Goal: Task Accomplishment & Management: Manage account settings

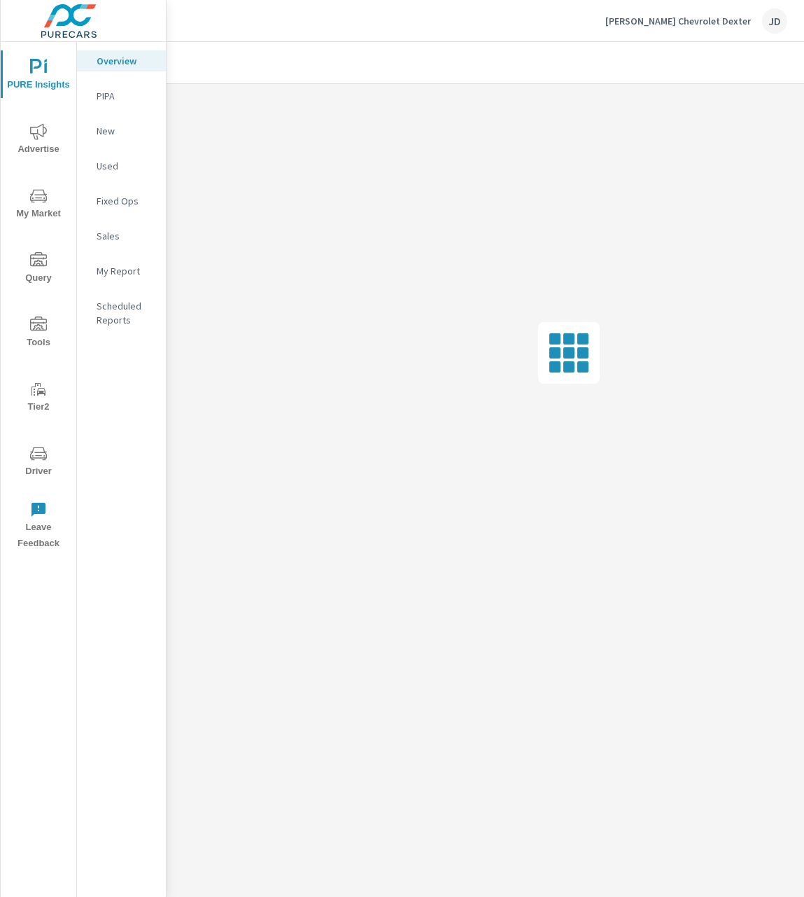
click at [46, 459] on icon "nav menu" at bounding box center [38, 453] width 17 height 13
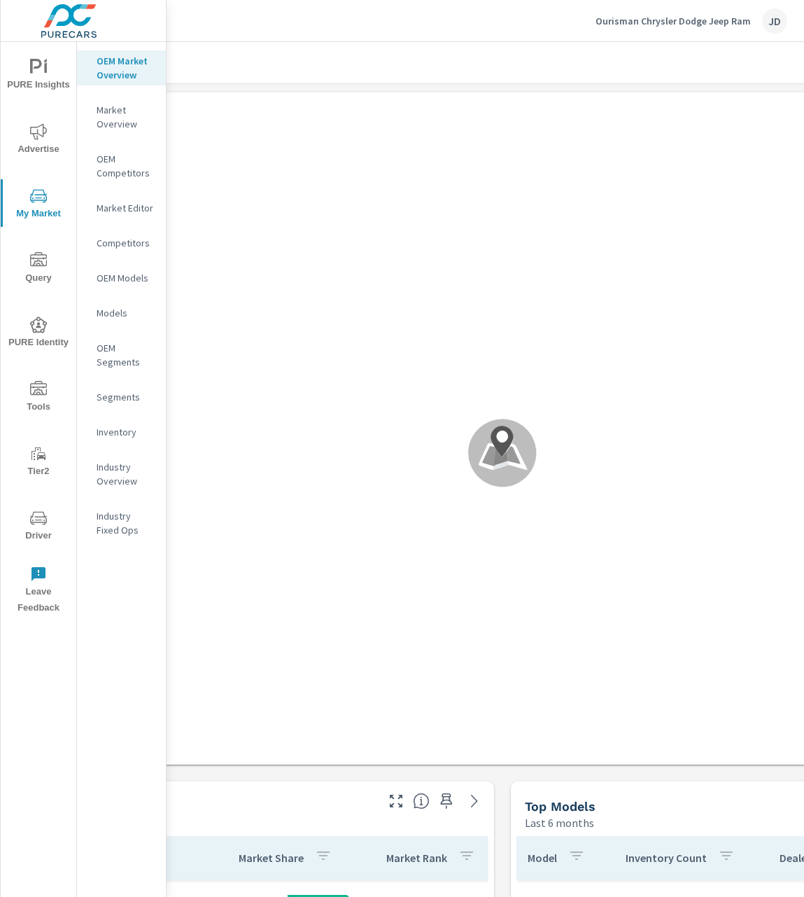
scroll to position [0, 183]
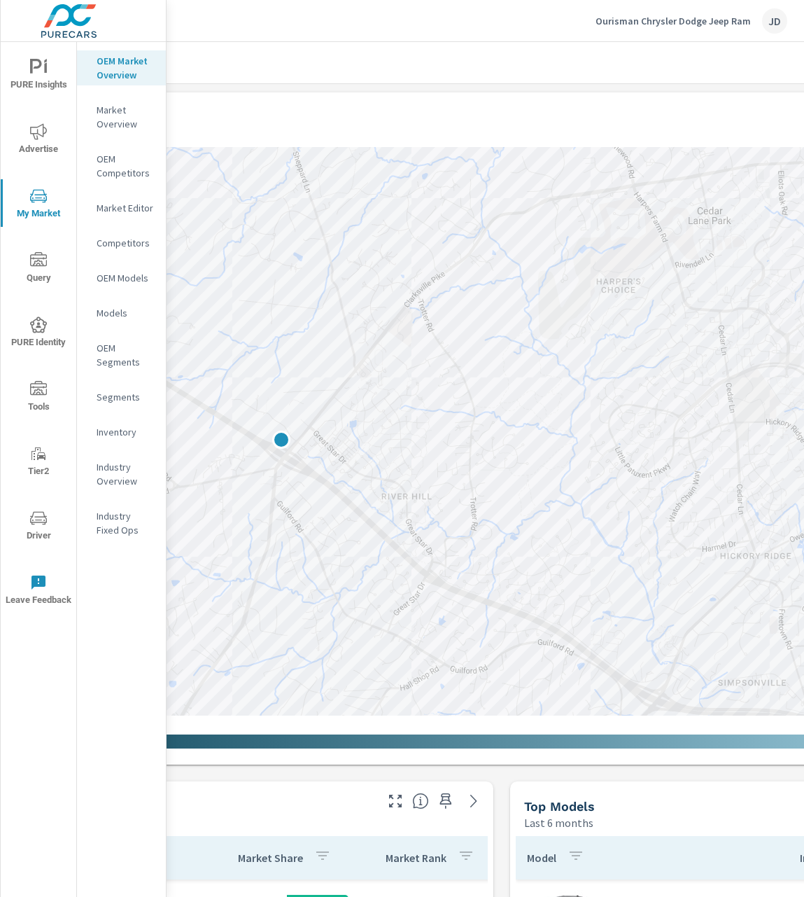
drag, startPoint x: 316, startPoint y: 458, endPoint x: 489, endPoint y: 463, distance: 172.3
click at [489, 463] on div at bounding box center [502, 431] width 1008 height 568
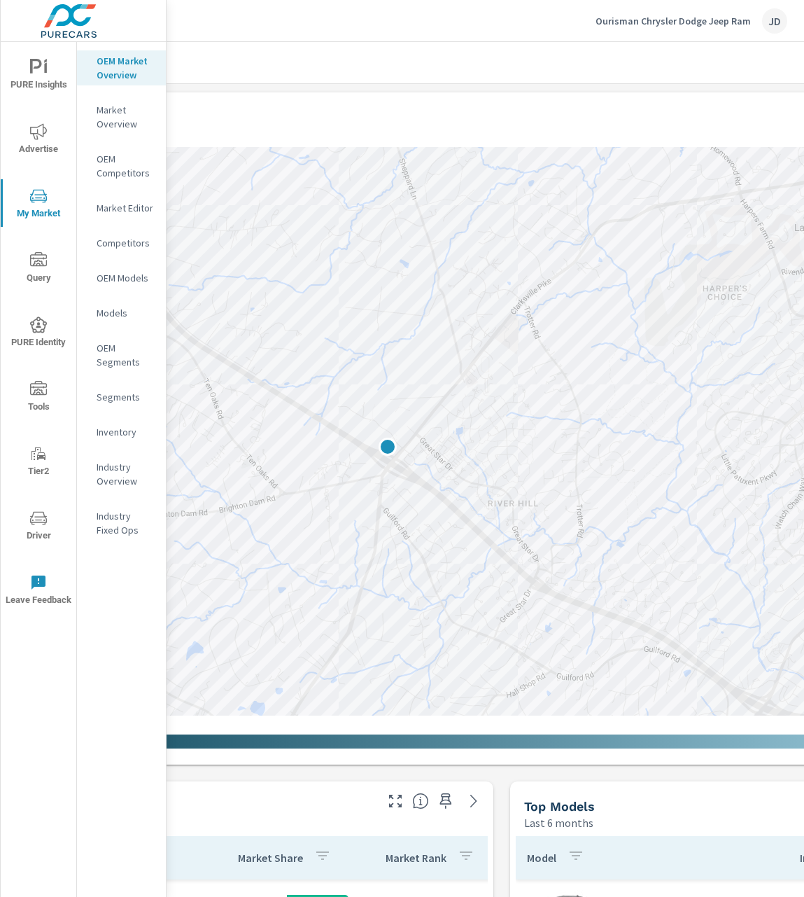
scroll to position [6, 183]
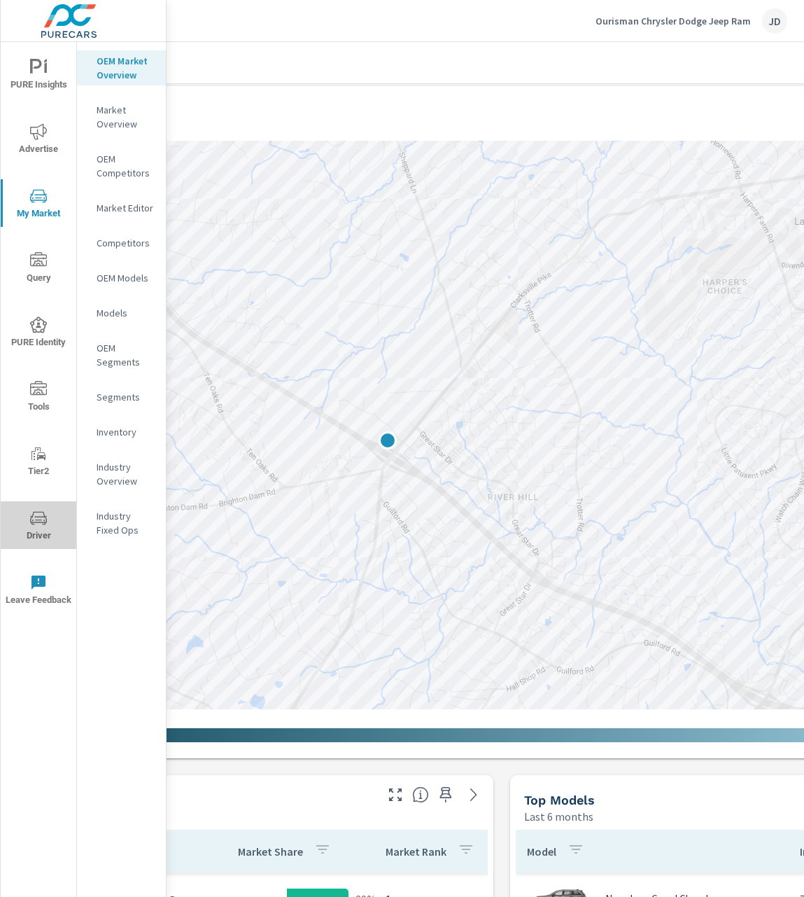
click at [43, 517] on icon "nav menu" at bounding box center [38, 517] width 17 height 13
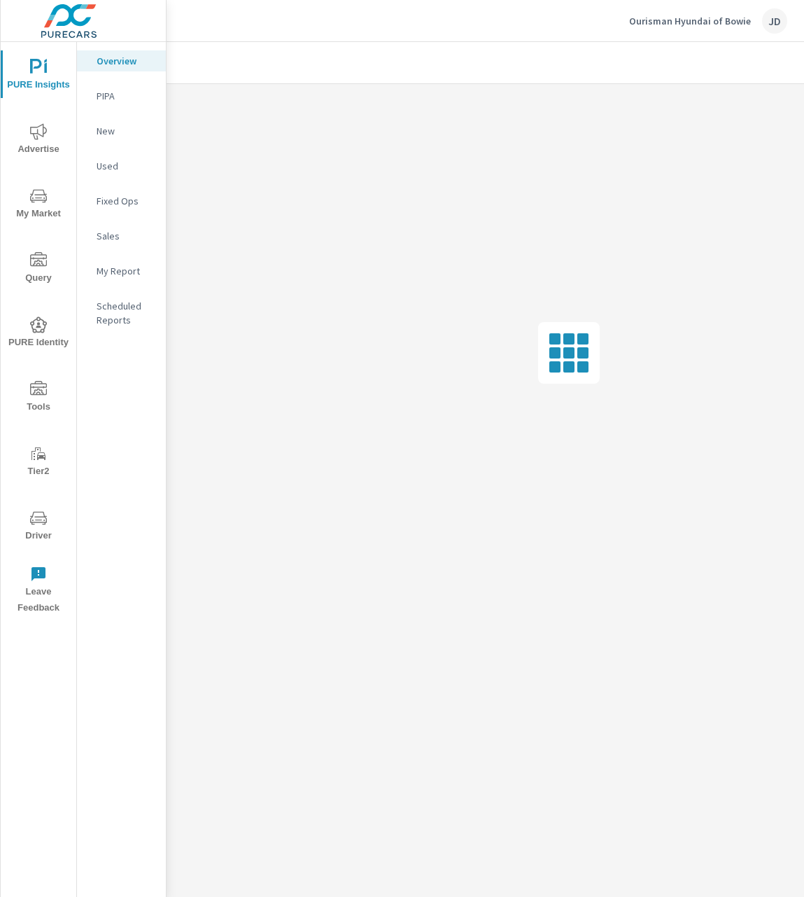
click at [725, 29] on div "Ourisman Hyundai of Bowie JD" at bounding box center [708, 20] width 158 height 25
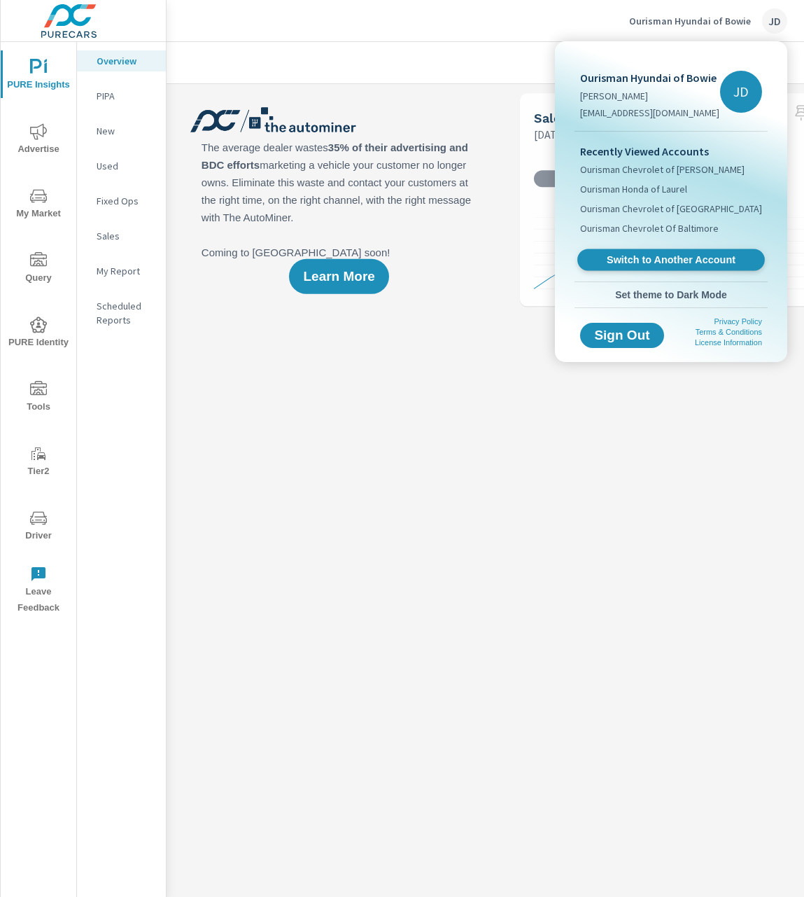
click at [645, 263] on span "Switch to Another Account" at bounding box center [671, 259] width 172 height 13
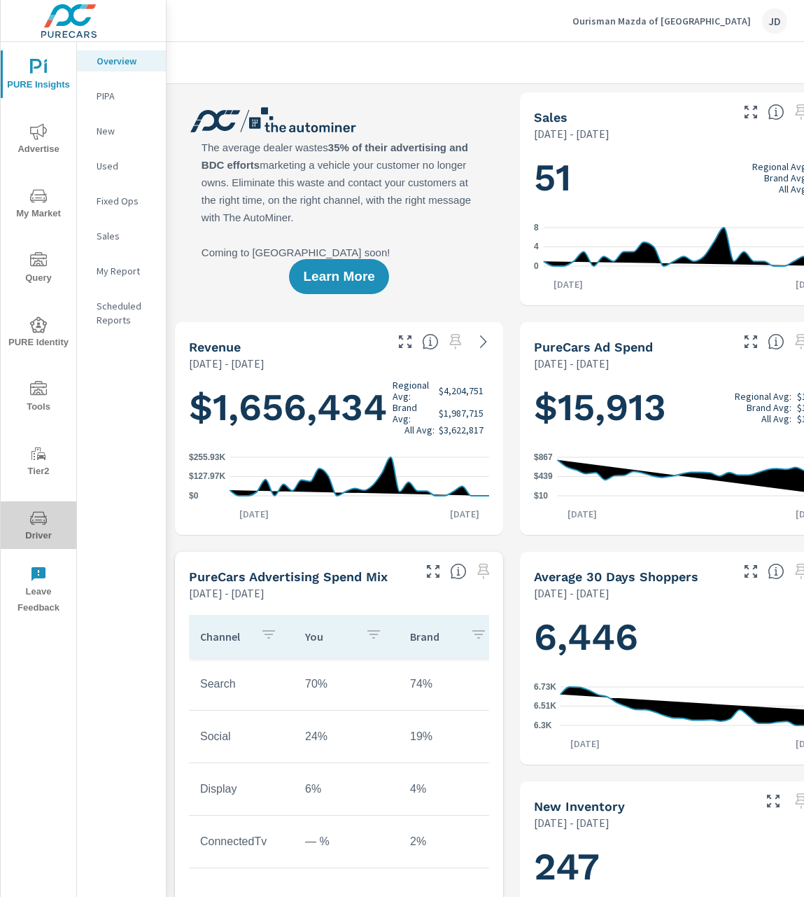
click at [33, 526] on icon "nav menu" at bounding box center [38, 518] width 17 height 17
